Goal: Check status

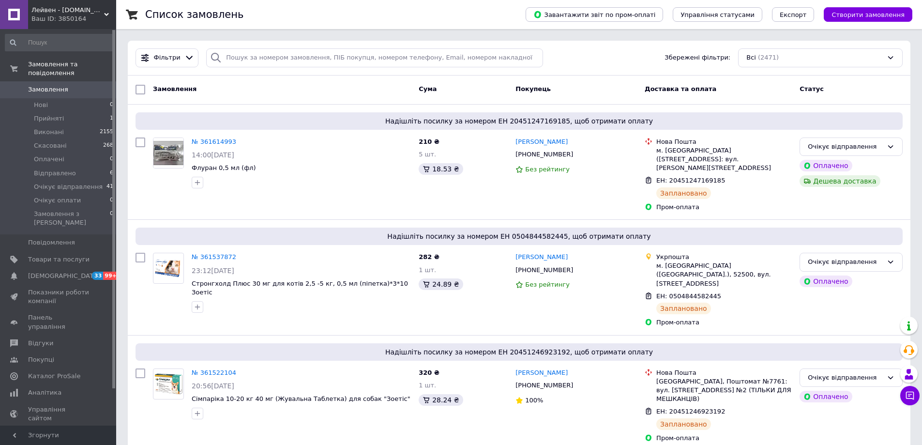
click at [380, 84] on div "Замовлення" at bounding box center [282, 89] width 266 height 17
click at [306, 98] on div "Замовлення" at bounding box center [282, 89] width 266 height 17
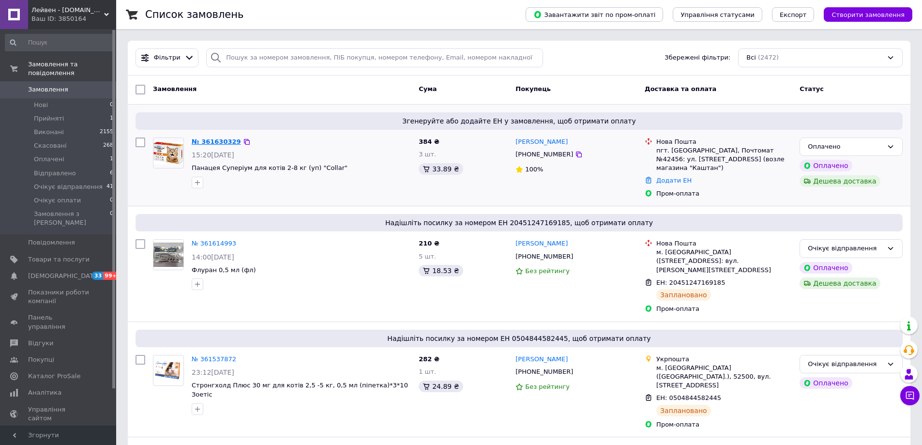
click at [216, 141] on link "№ 361630329" at bounding box center [216, 141] width 49 height 7
